Goal: Information Seeking & Learning: Learn about a topic

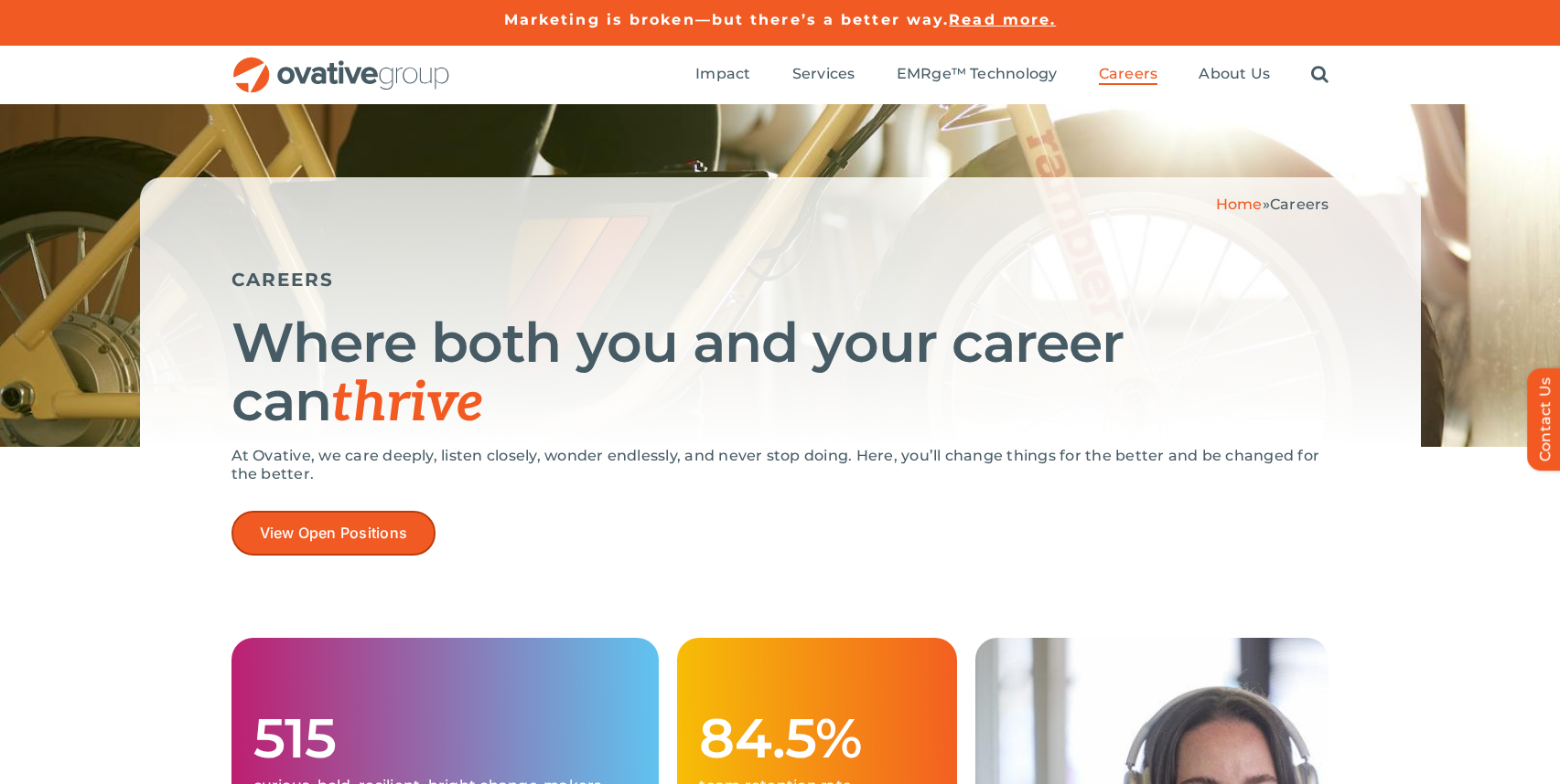
click at [371, 547] on link "View Open Positions" at bounding box center [334, 533] width 205 height 45
click at [411, 70] on img "OG_Full_horizontal_RGB" at bounding box center [340, 75] width 220 height 37
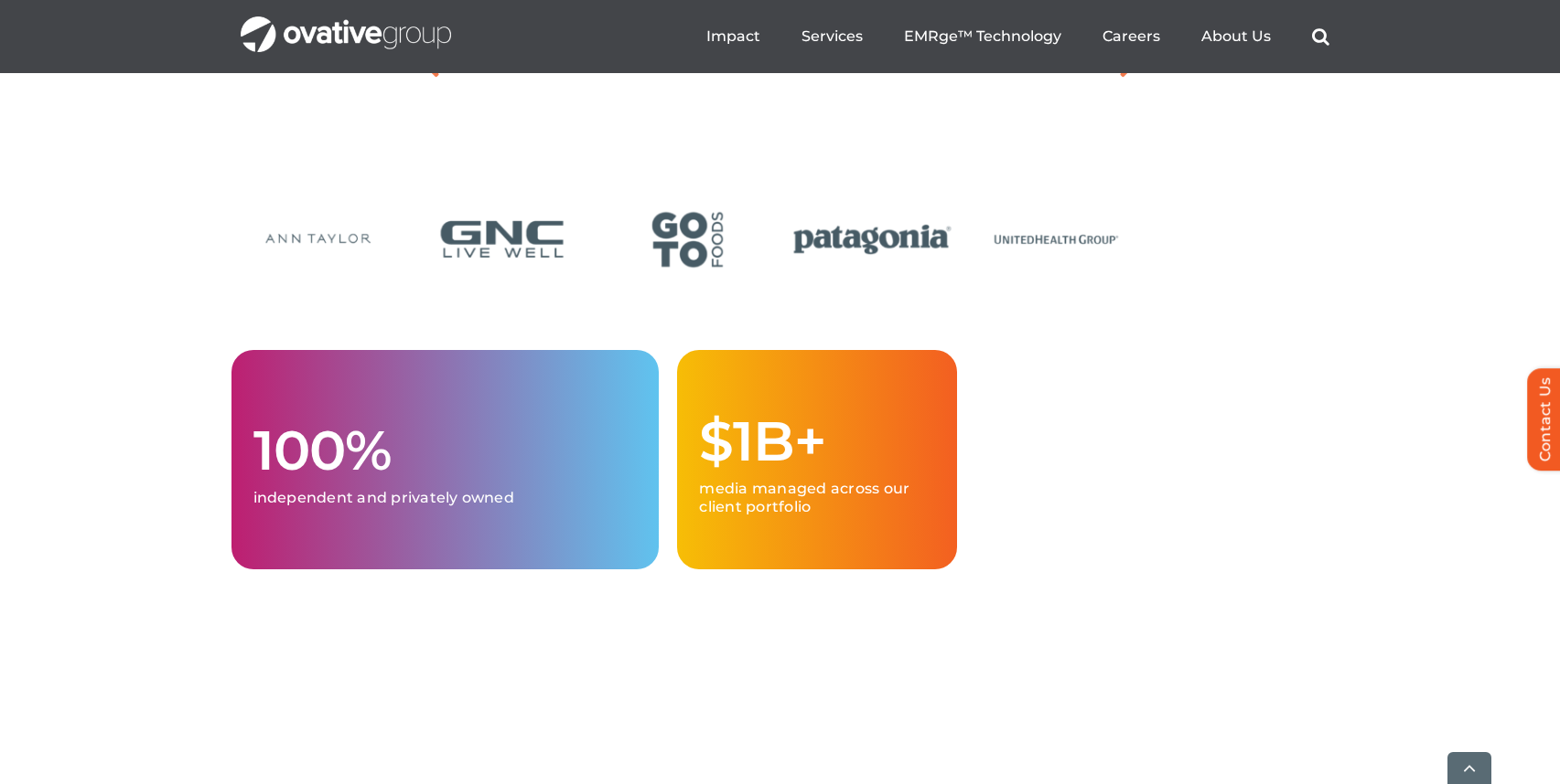
scroll to position [4433, 0]
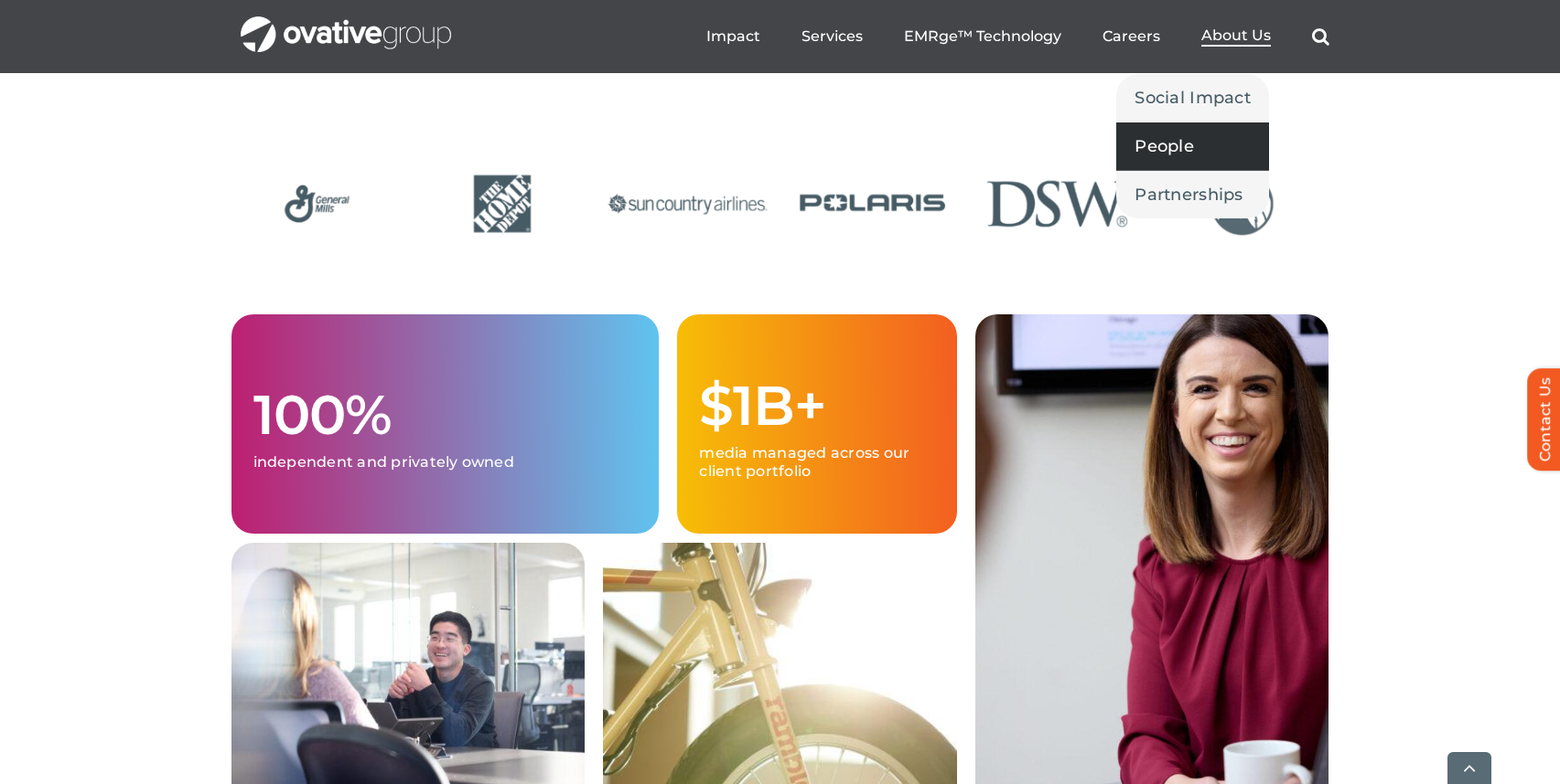
click at [1210, 143] on link "People" at bounding box center [1192, 146] width 153 height 48
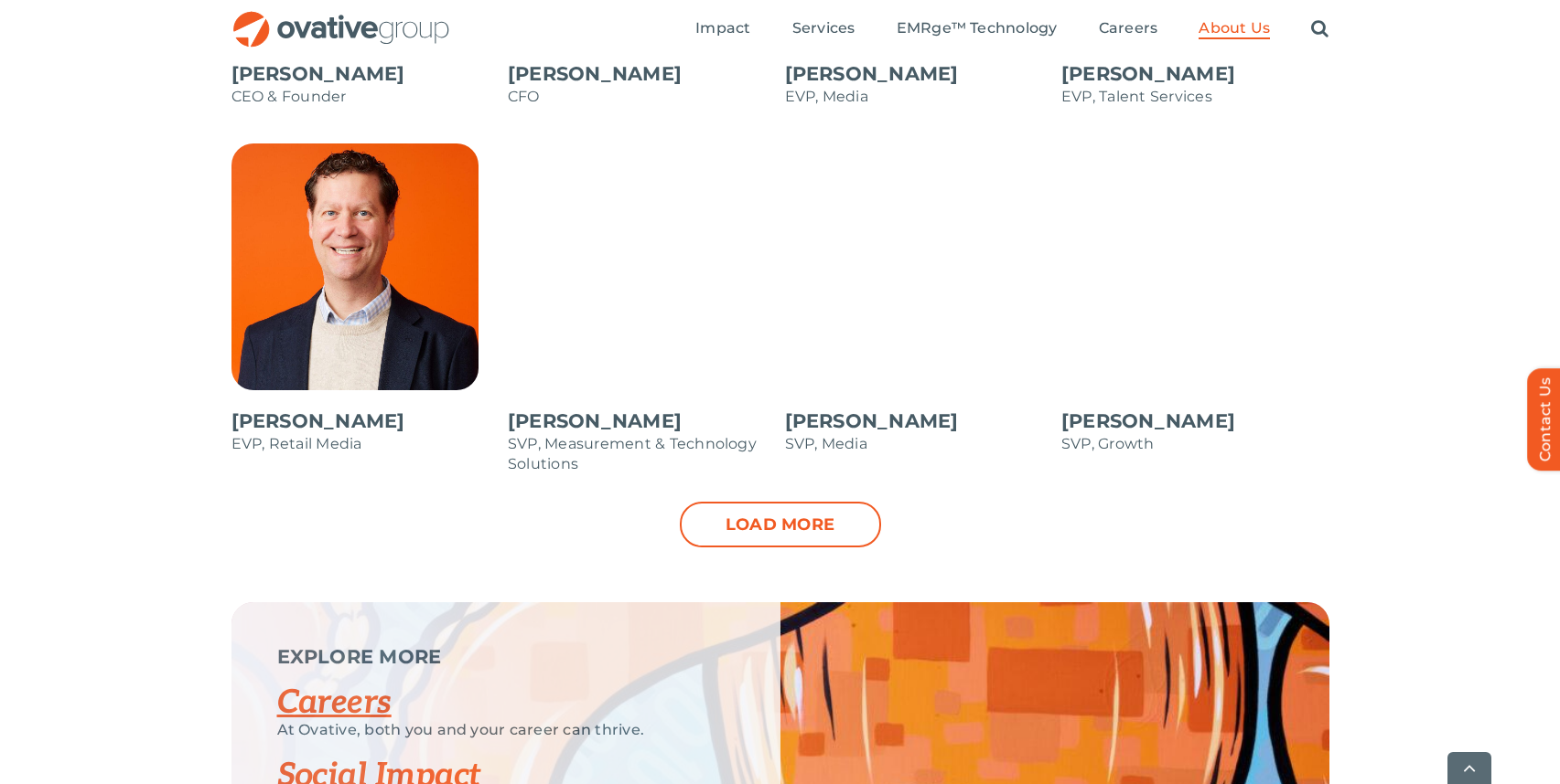
scroll to position [1877, 0]
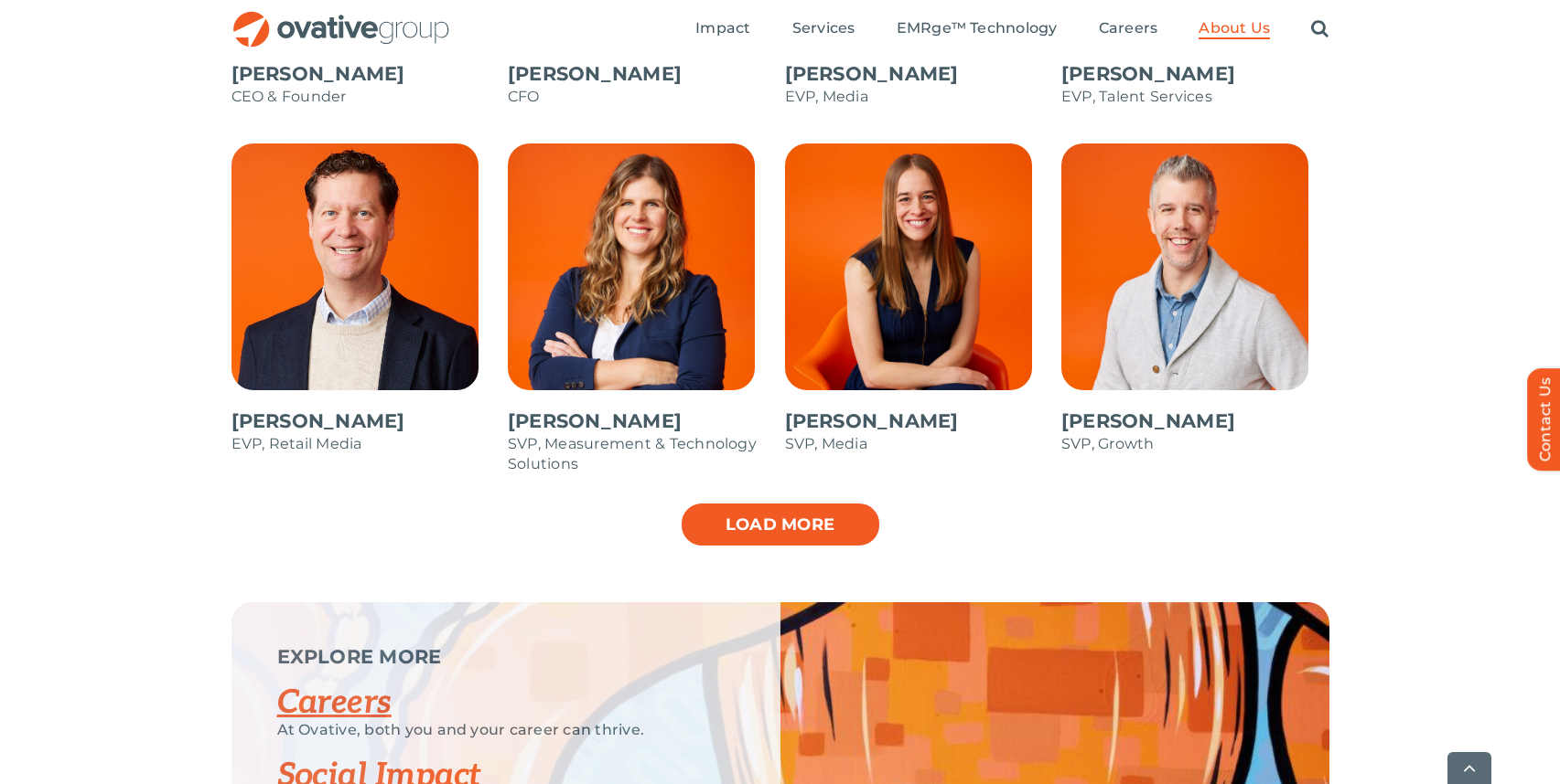
click at [847, 524] on link "Load more" at bounding box center [780, 525] width 201 height 46
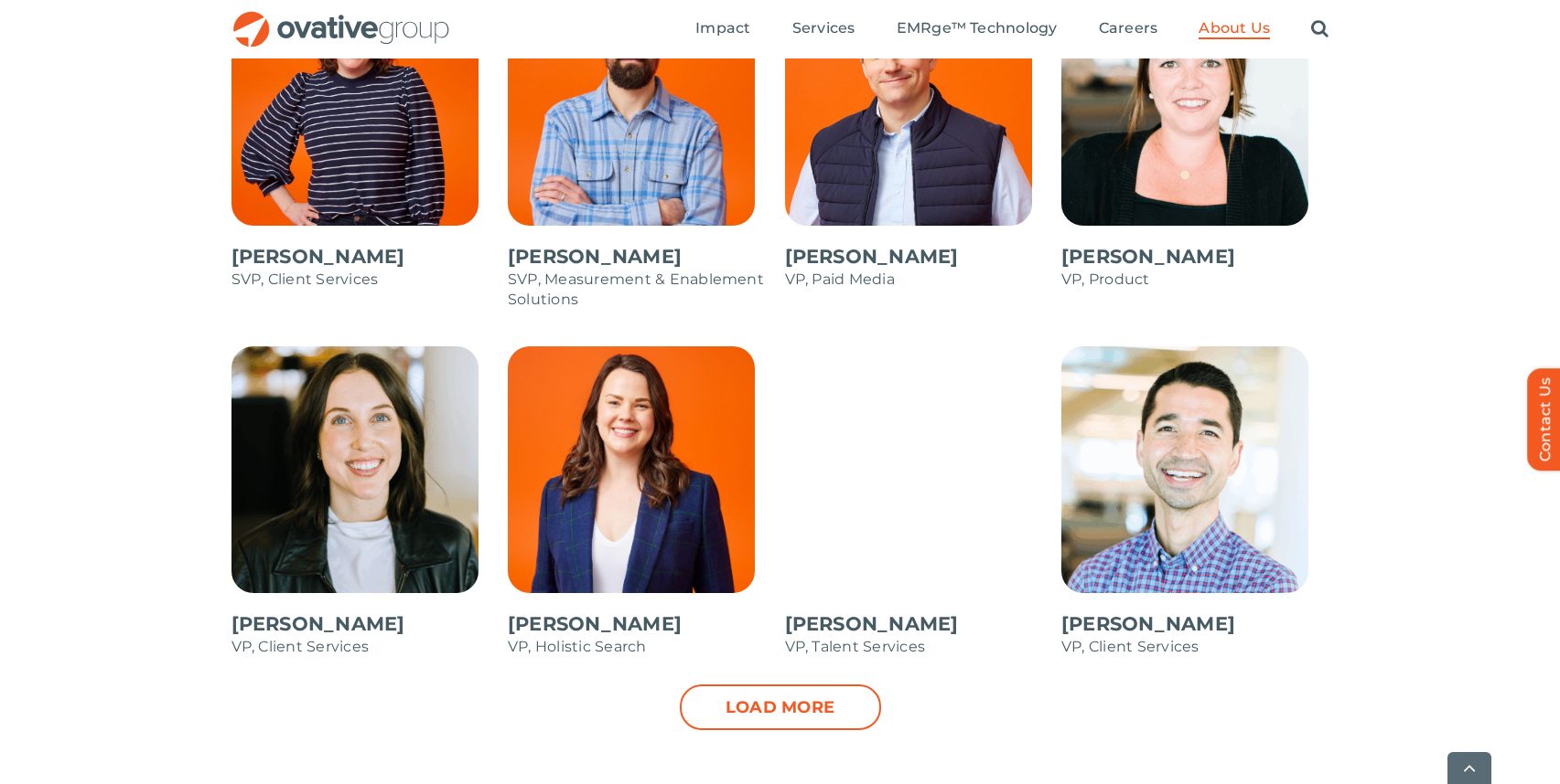
scroll to position [2427, 0]
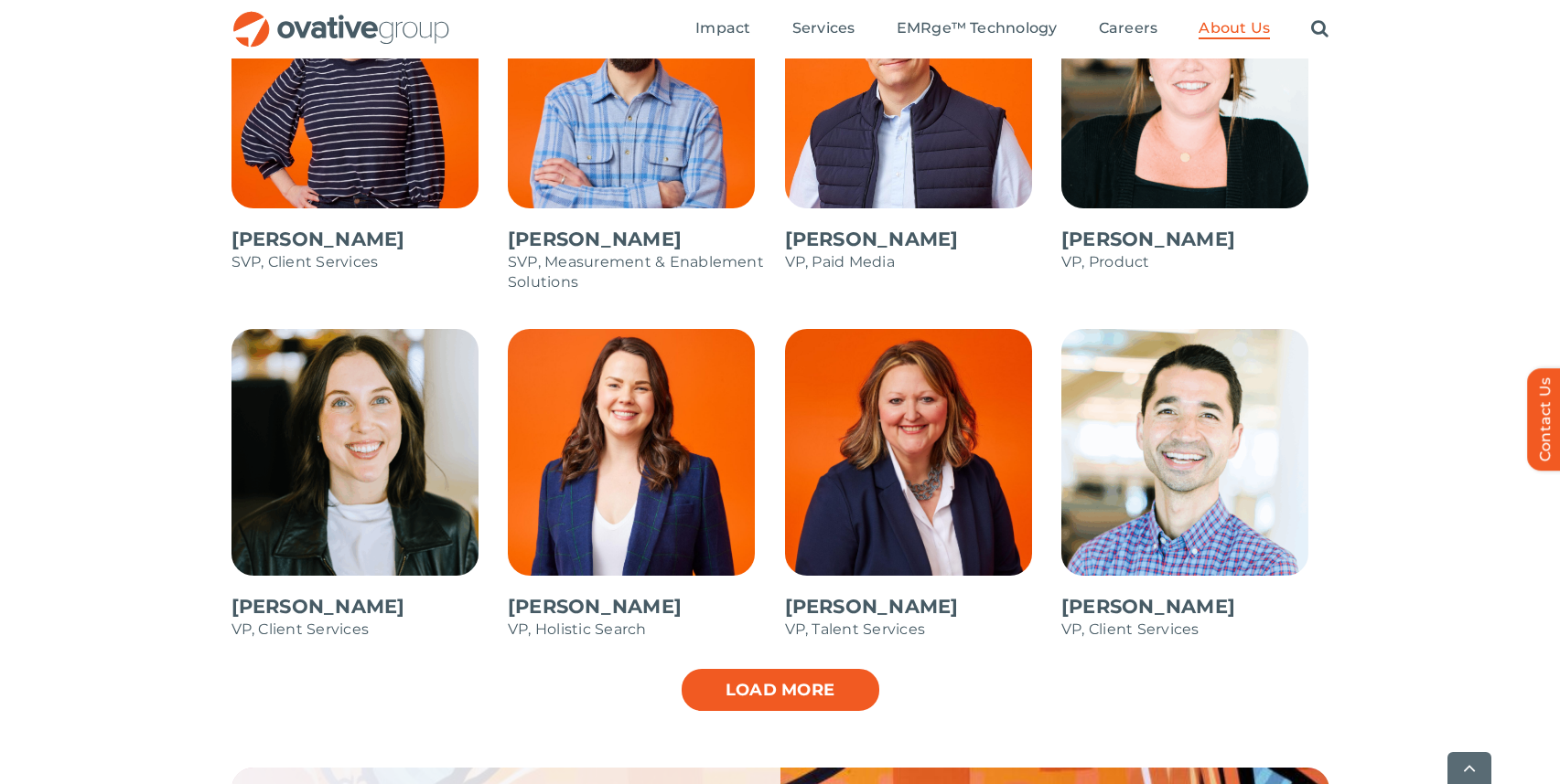
click at [826, 702] on link "Load more" at bounding box center [780, 689] width 201 height 46
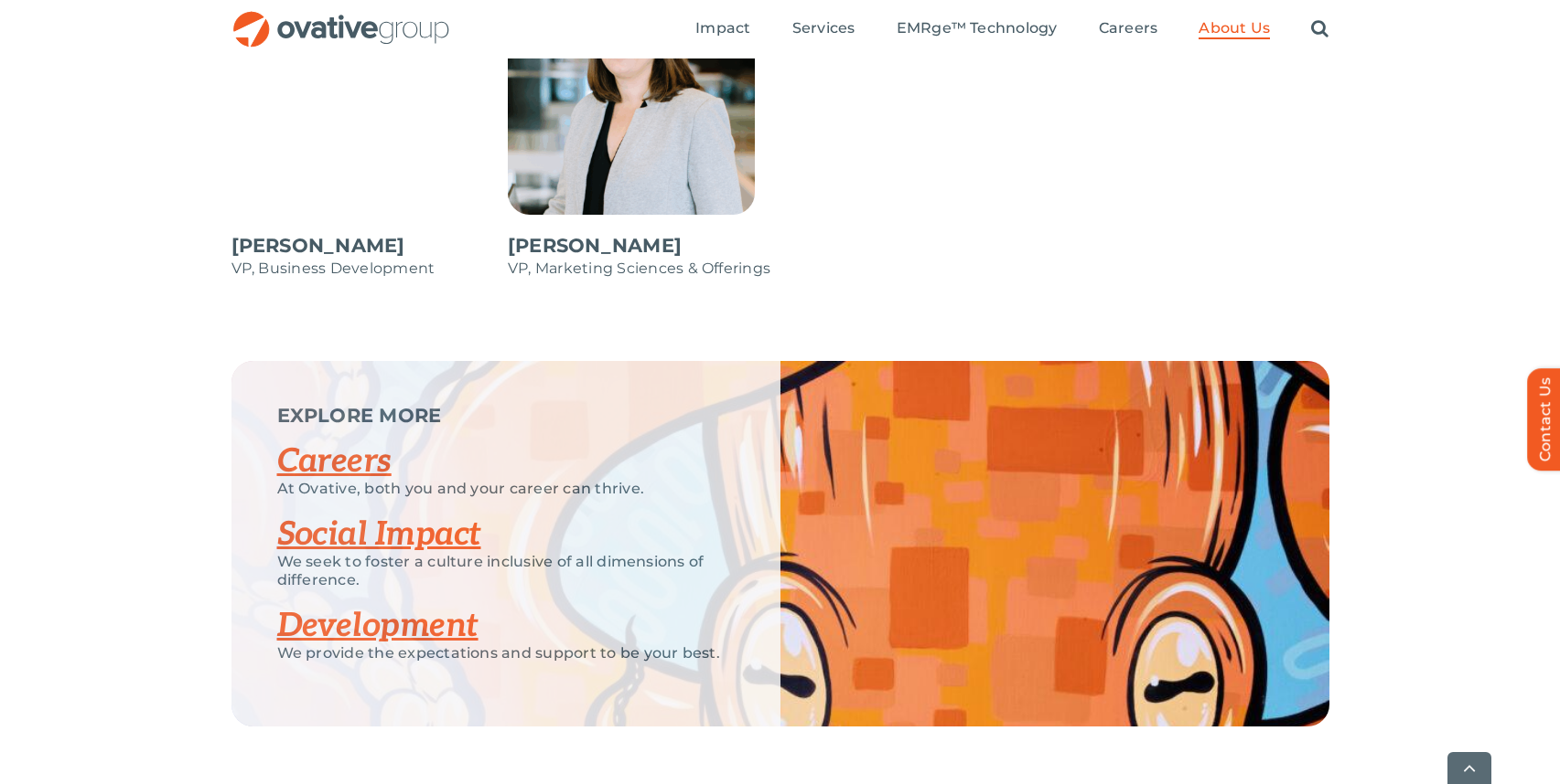
scroll to position [3451, 0]
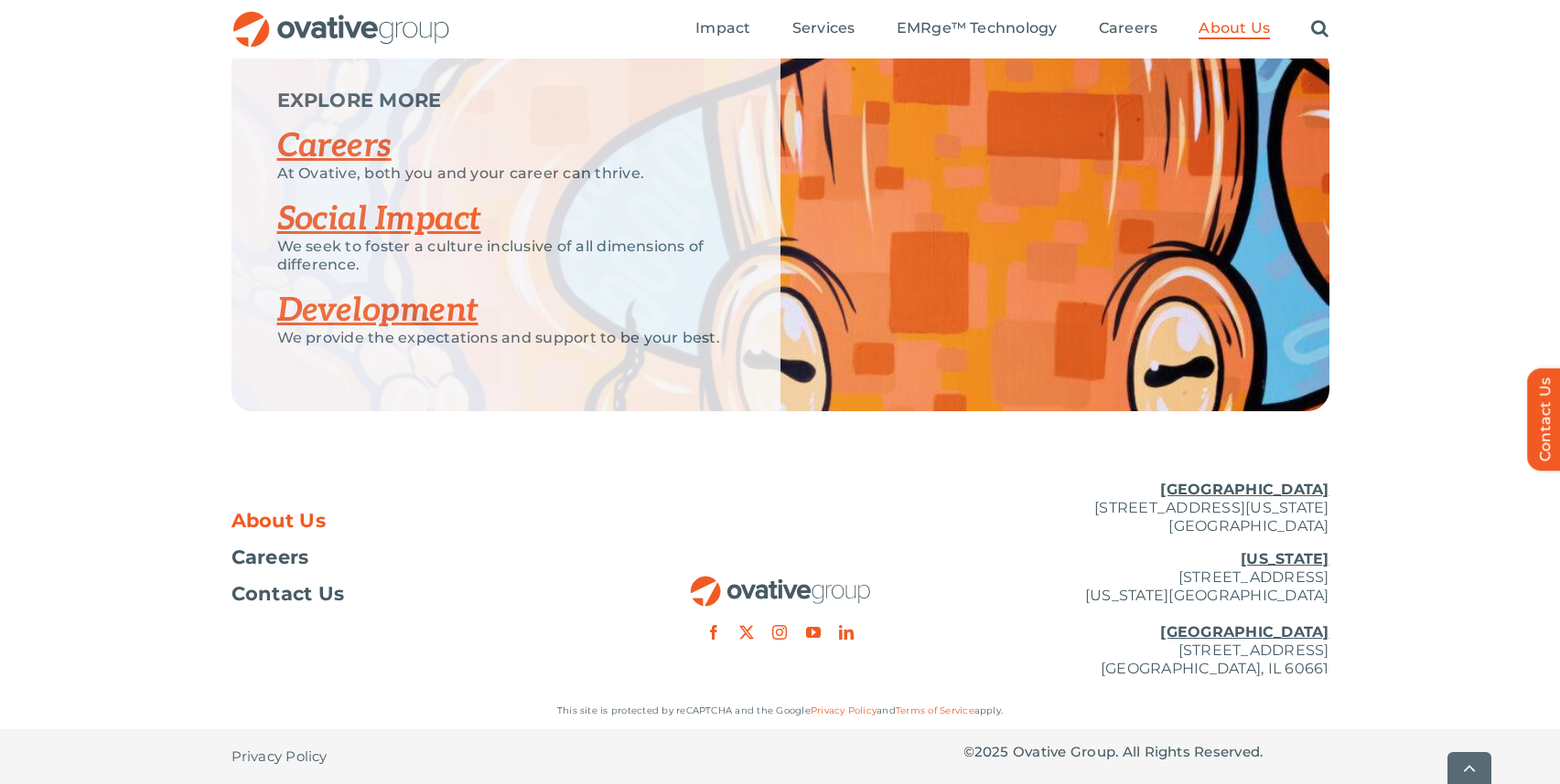
click at [270, 527] on span "About Us" at bounding box center [279, 521] width 96 height 19
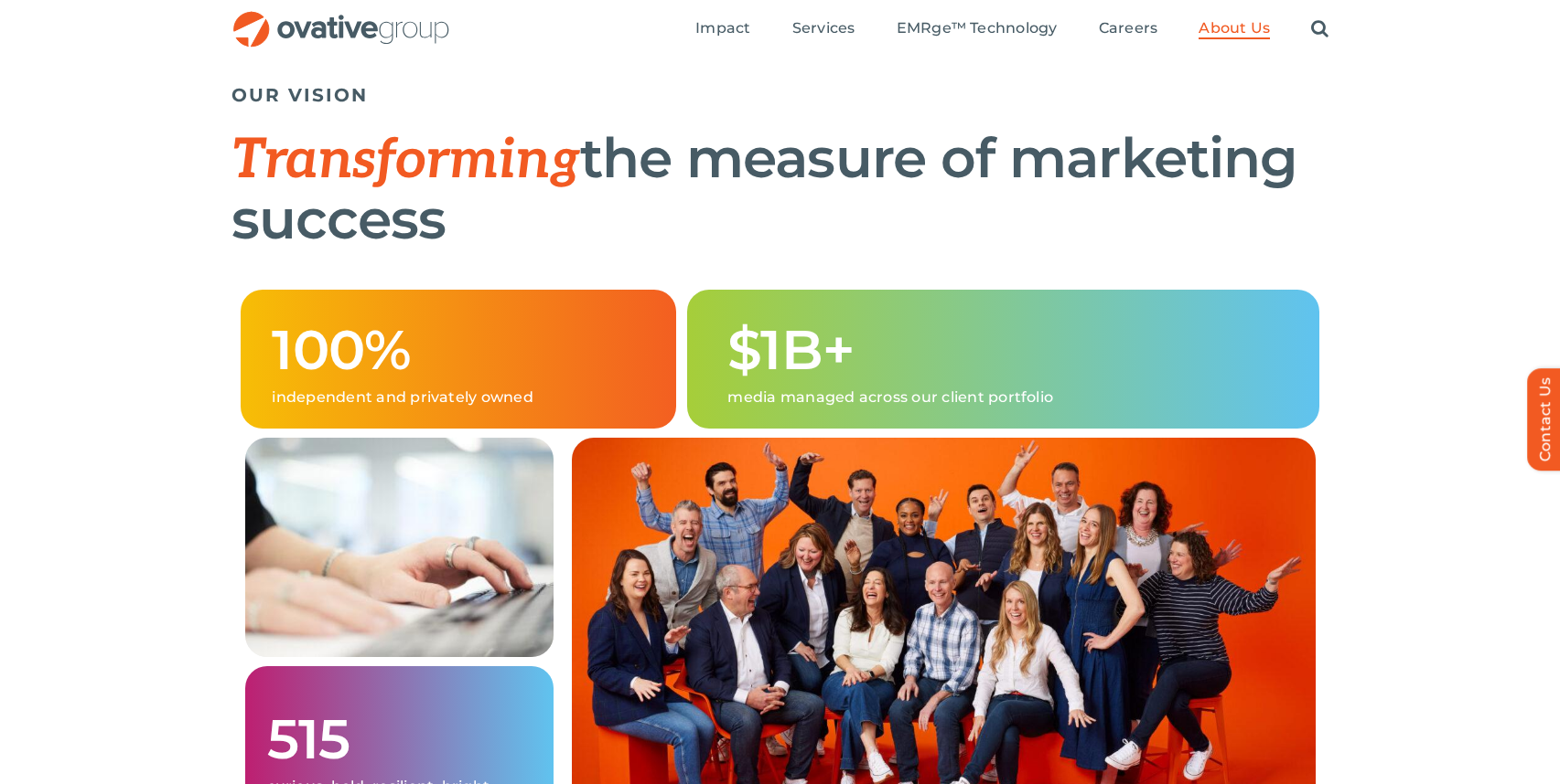
scroll to position [520, 0]
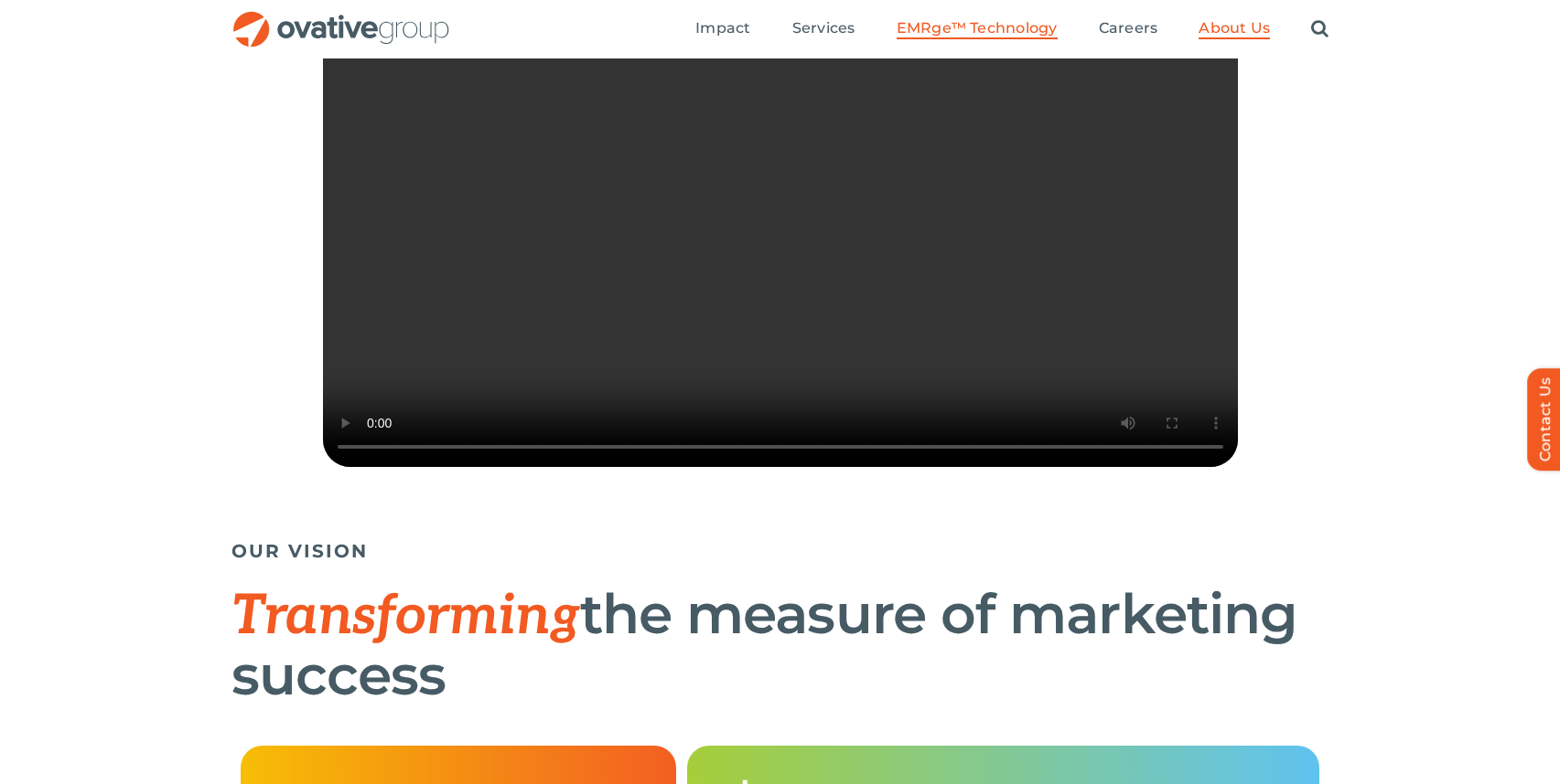
click at [945, 30] on span "EMRge™ Technology" at bounding box center [977, 28] width 161 height 19
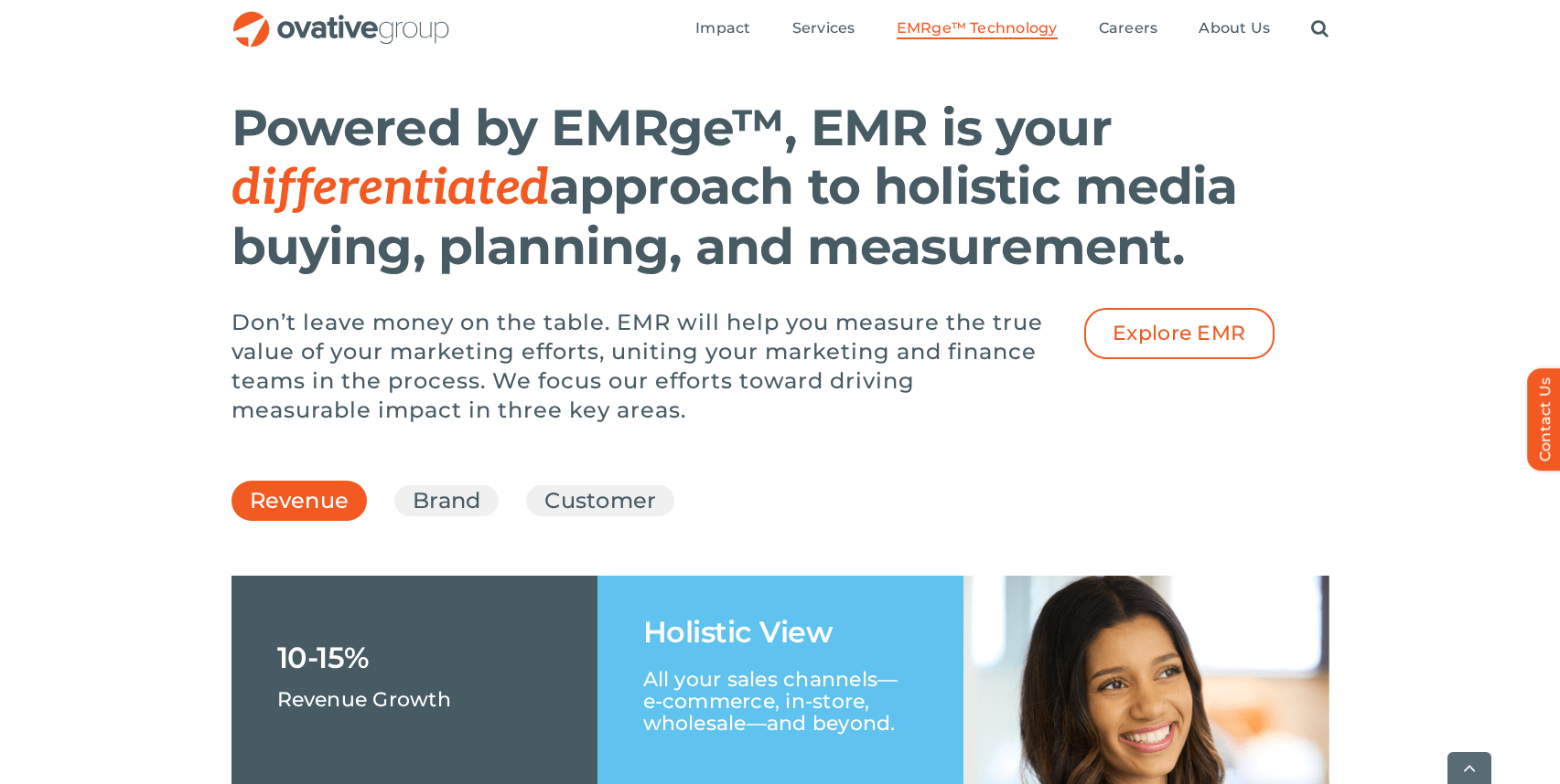
scroll to position [2357, 0]
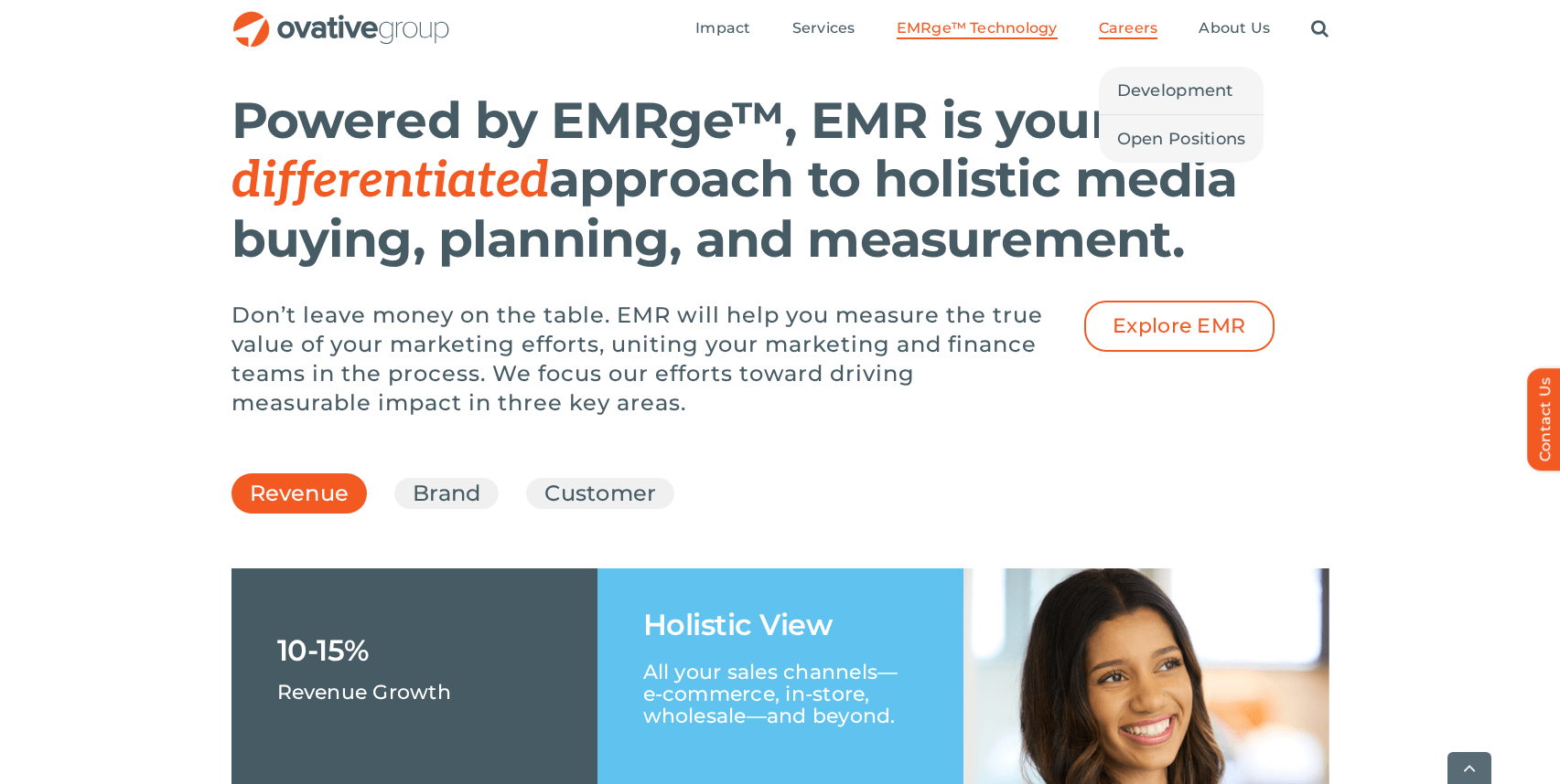
click at [1122, 26] on span "Careers" at bounding box center [1128, 28] width 60 height 19
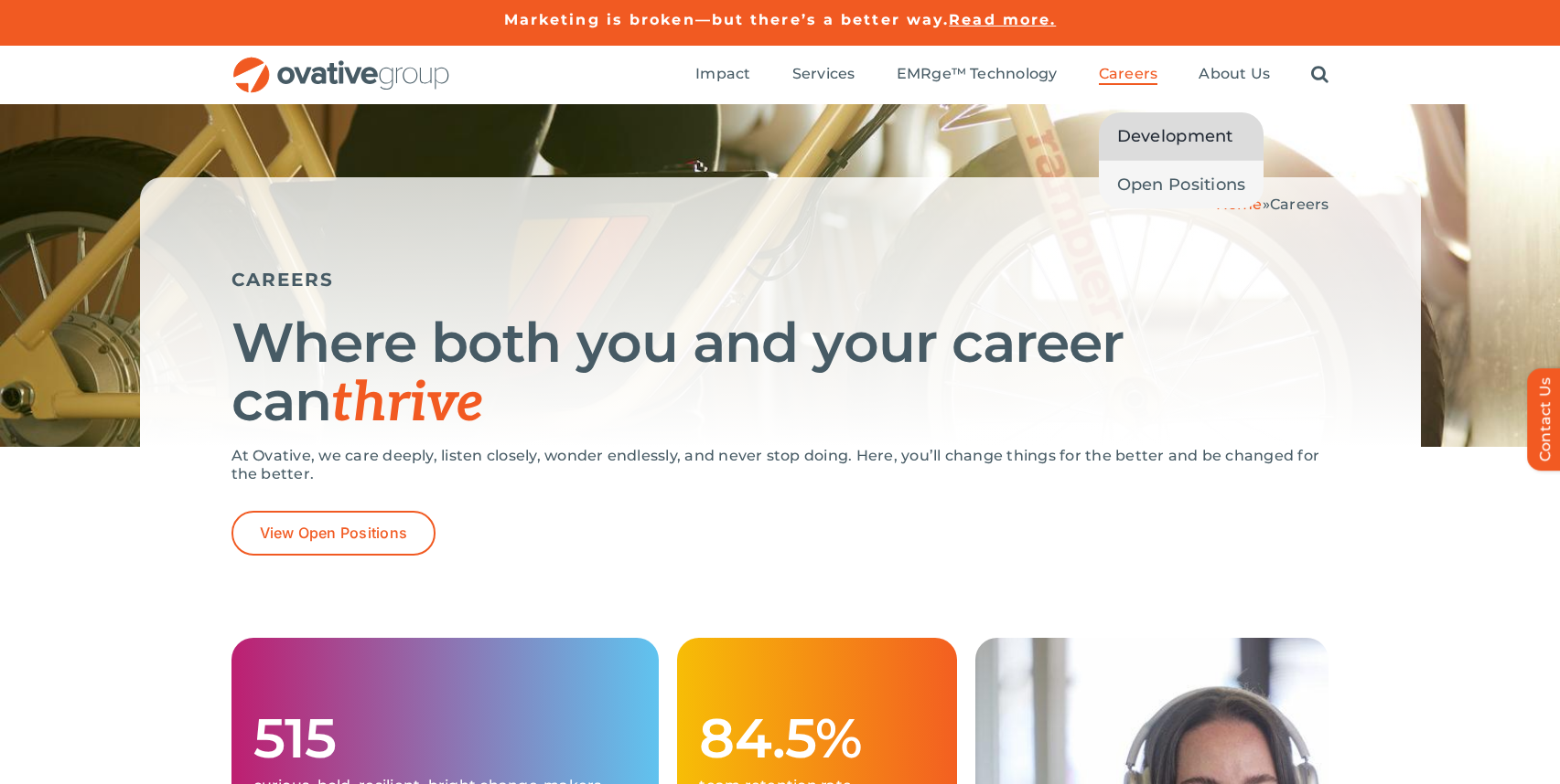
click at [1180, 137] on span "Development" at bounding box center [1175, 137] width 116 height 25
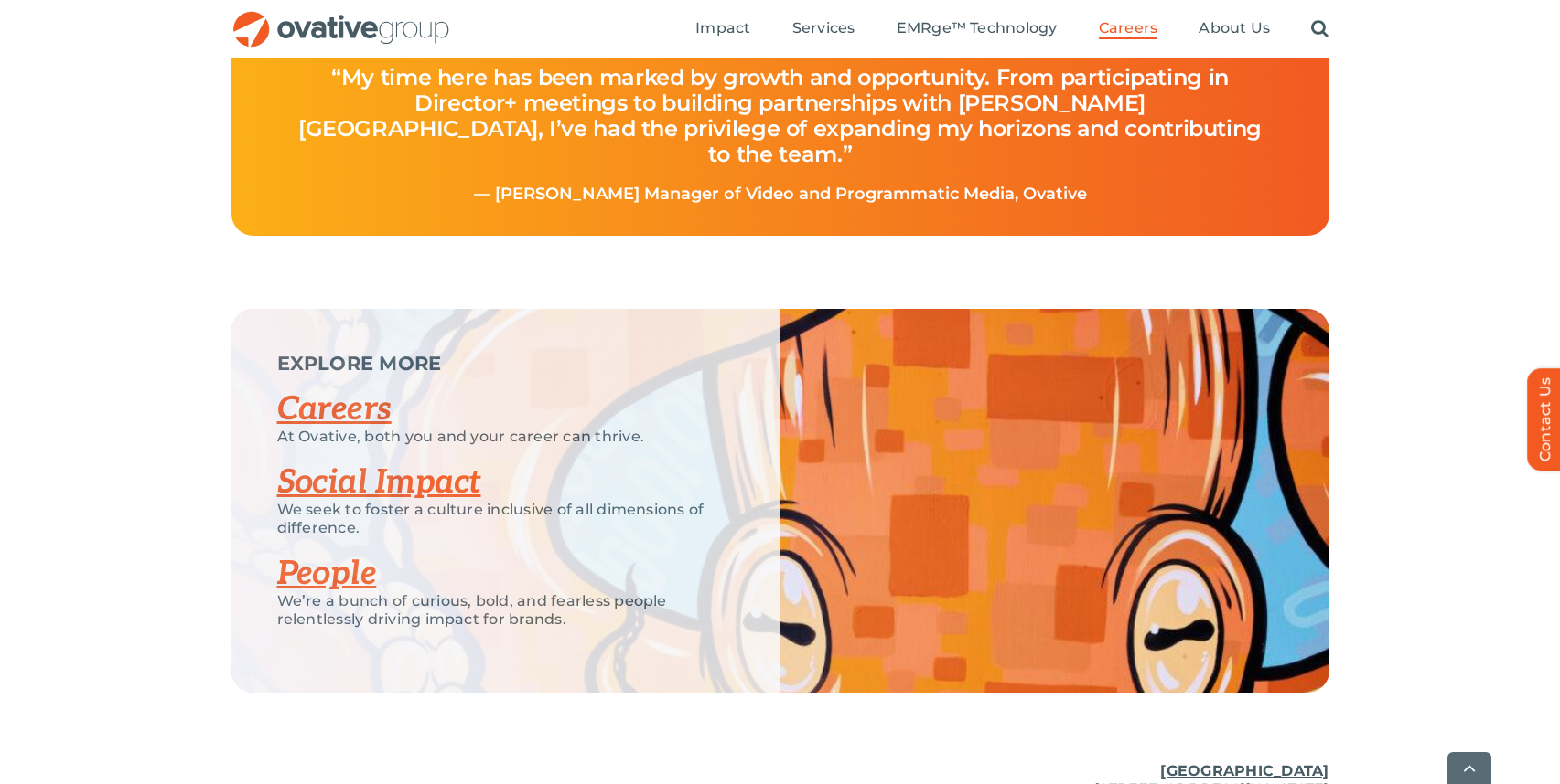
scroll to position [4254, 0]
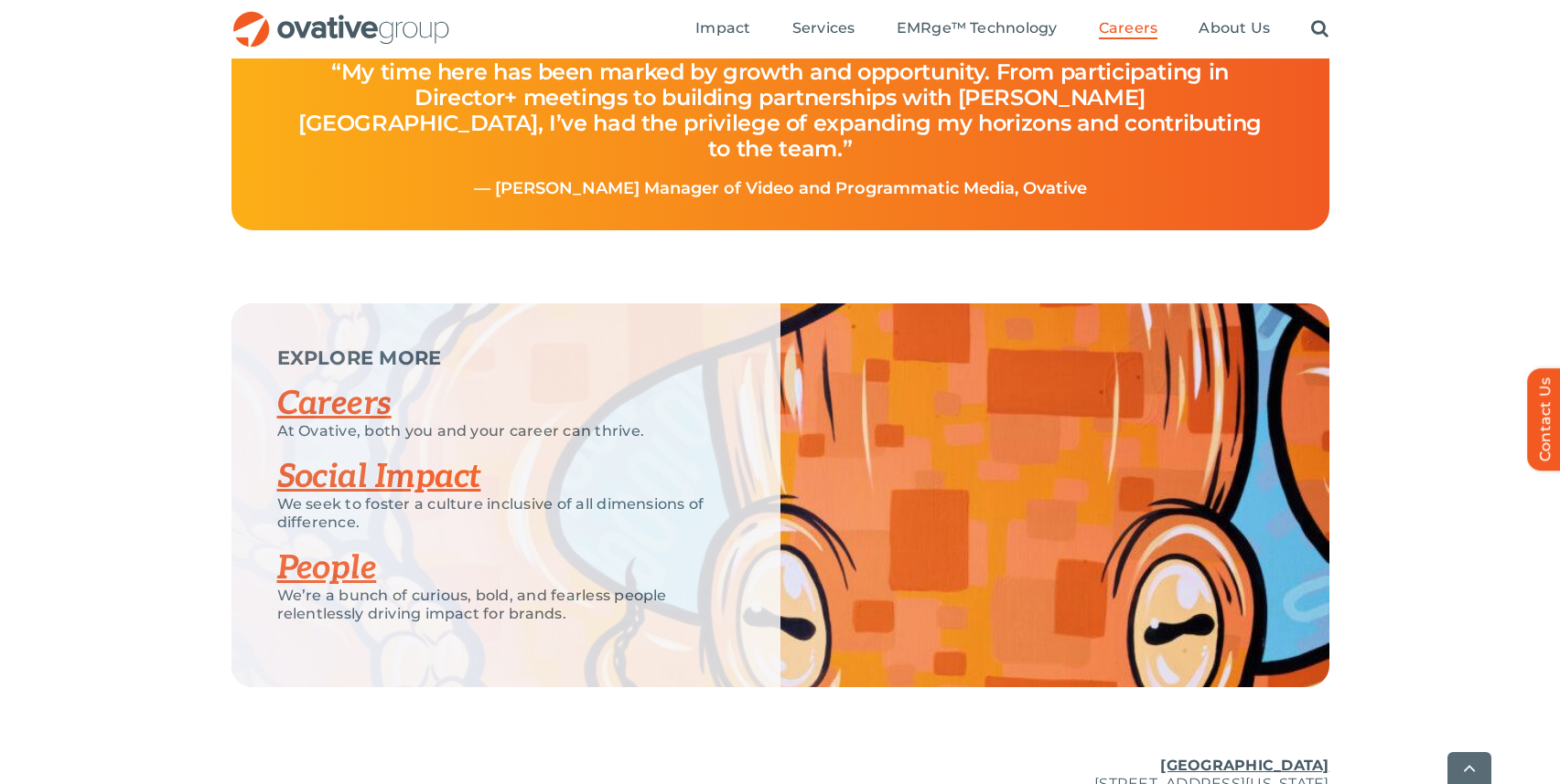
click at [331, 424] on link "Careers" at bounding box center [334, 404] width 114 height 40
